Goal: Information Seeking & Learning: Learn about a topic

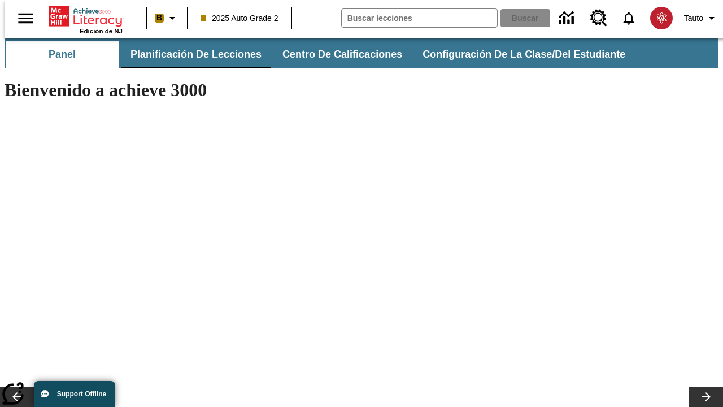
click at [189, 54] on span "Planificación de lecciones" at bounding box center [196, 54] width 131 height 13
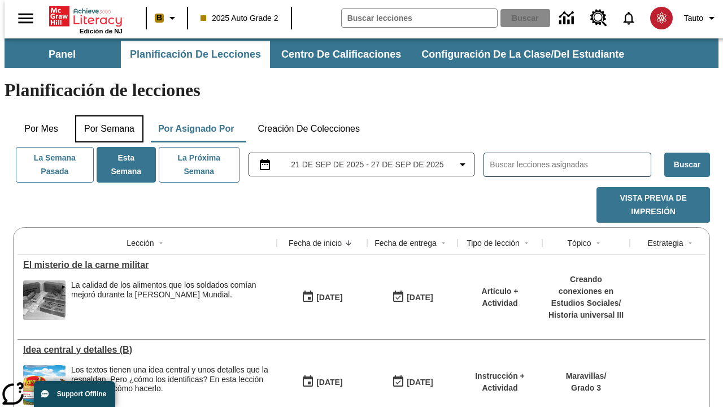
click at [106, 115] on button "Por semana" at bounding box center [109, 128] width 68 height 27
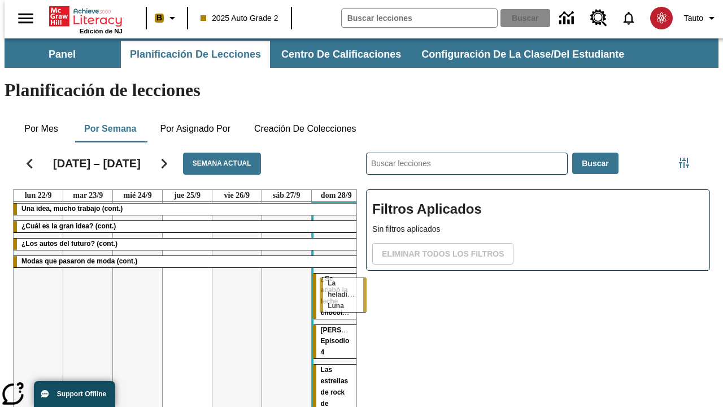
drag, startPoint x: 121, startPoint y: 236, endPoint x: 332, endPoint y: 283, distance: 215.3
click at [332, 283] on tr "Una idea, mucho trabajo (cont.) ¿Cuál es la gran idea? (cont.) ¿Los autos del f…" at bounding box center [187, 328] width 347 height 253
click at [321, 366] on span "La heladísima Luna" at bounding box center [338, 381] width 35 height 31
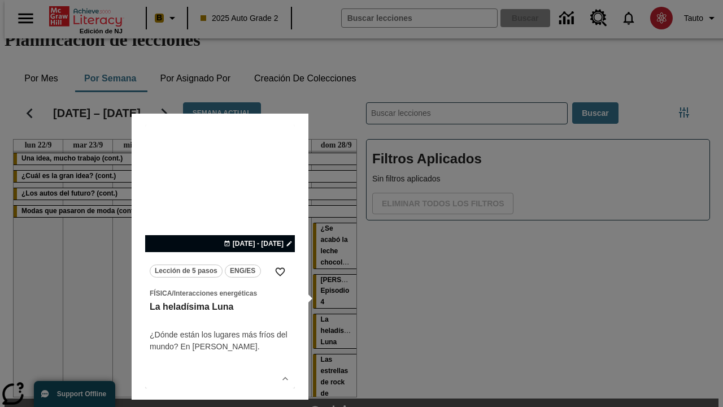
scroll to position [71, 0]
